Goal: Transaction & Acquisition: Subscribe to service/newsletter

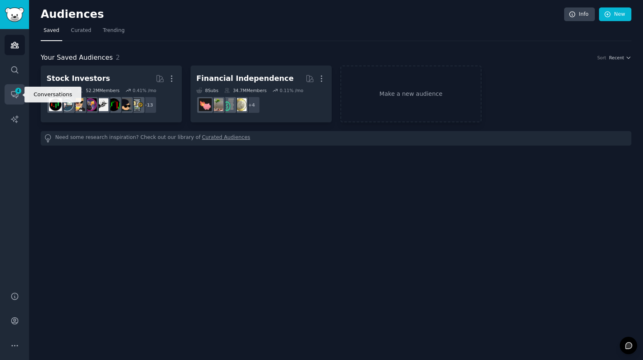
click at [18, 92] on span "4" at bounding box center [18, 91] width 7 height 6
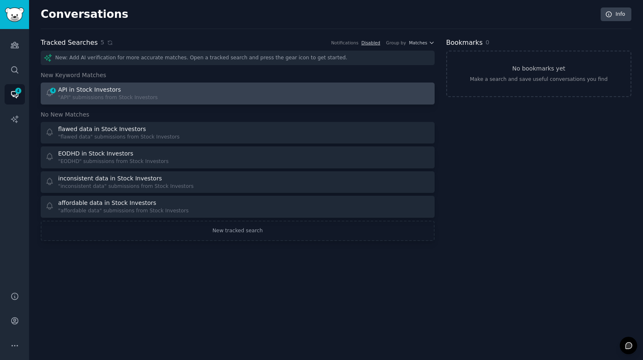
click at [204, 93] on div "4 API in Stock Investors "API" submissions from Stock Investors" at bounding box center [138, 94] width 187 height 16
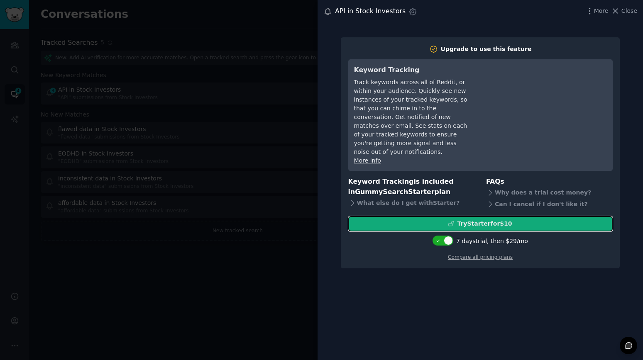
click at [513, 220] on div "Try Starter for $10" at bounding box center [481, 224] width 264 height 9
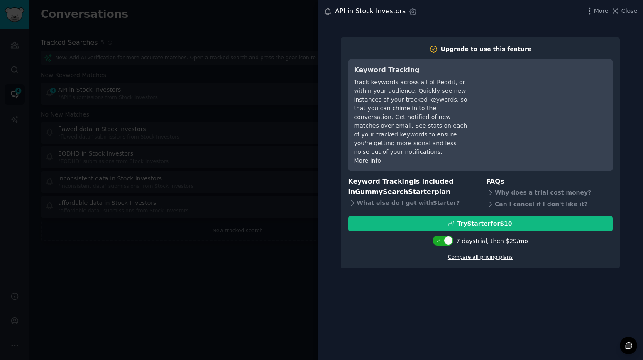
click at [473, 254] on link "Compare all pricing plans" at bounding box center [480, 257] width 65 height 6
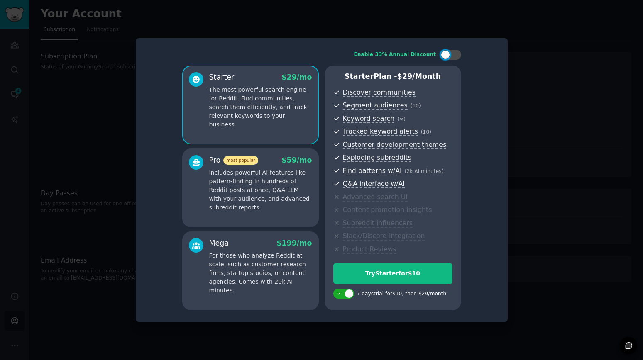
click at [280, 175] on p "Includes powerful AI features like pattern-finding in hundreds of Reddit posts …" at bounding box center [260, 191] width 103 height 44
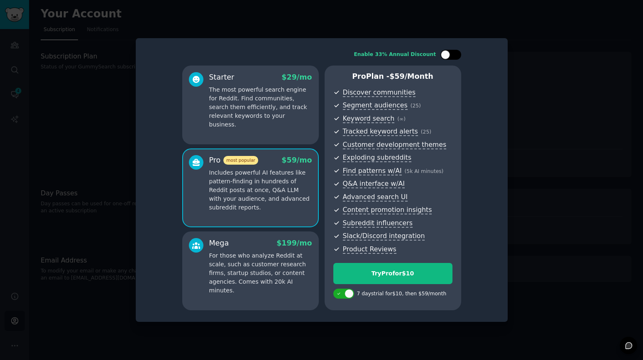
click at [455, 56] on div at bounding box center [455, 55] width 4 height 4
click at [447, 57] on div at bounding box center [450, 55] width 21 height 10
click at [450, 58] on div at bounding box center [450, 55] width 21 height 10
click at [450, 56] on div at bounding box center [450, 55] width 21 height 10
checkbox input "false"
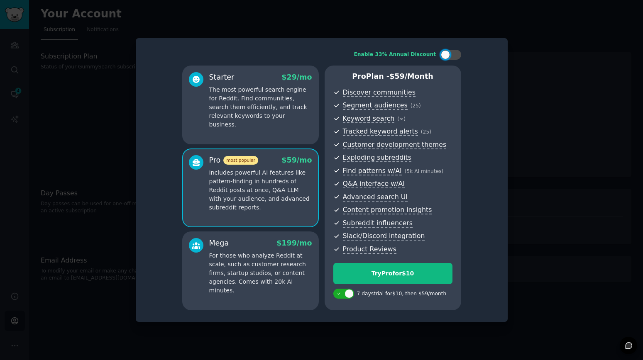
click at [258, 98] on p "The most powerful search engine for Reddit. Find communities, search them effic…" at bounding box center [260, 108] width 103 height 44
